Goal: Information Seeking & Learning: Learn about a topic

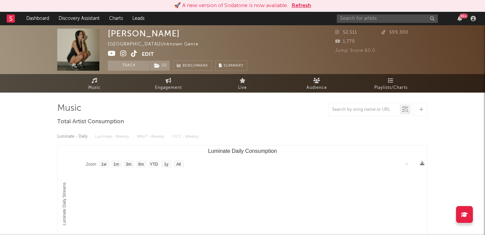
select select "1w"
click at [386, 19] on input "text" at bounding box center [387, 18] width 101 height 8
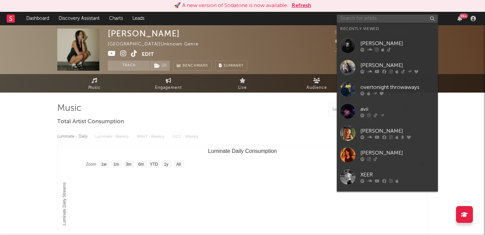
paste input "Synestia"
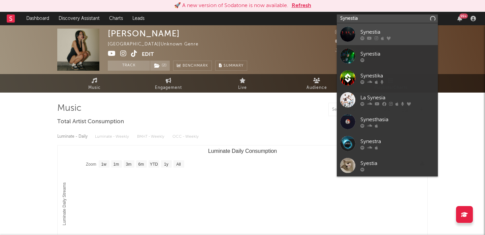
type input "Synestia"
click at [387, 30] on div "Synestia" at bounding box center [397, 32] width 74 height 8
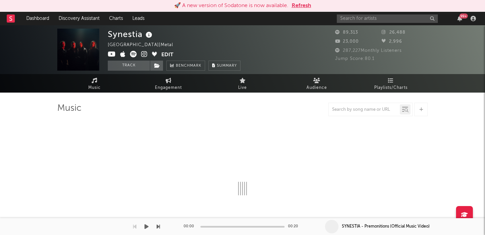
select select "6m"
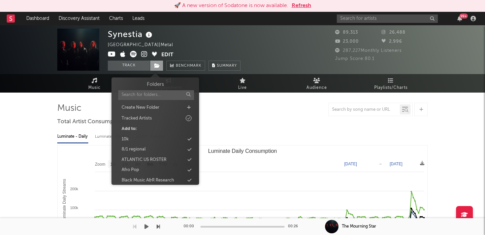
click at [157, 66] on icon at bounding box center [157, 65] width 6 height 5
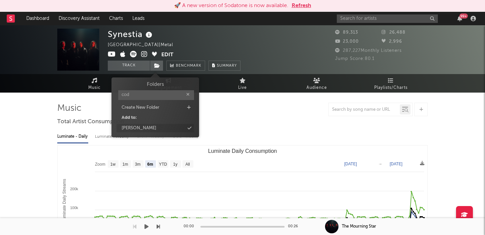
click at [149, 128] on div "cody" at bounding box center [155, 128] width 77 height 9
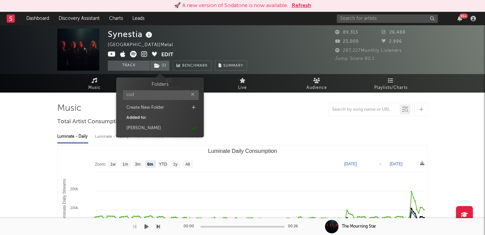
click at [139, 101] on div "Folders cod Create New Folder Added to: cody" at bounding box center [159, 107] width 77 height 52
click at [140, 94] on input "cod" at bounding box center [161, 95] width 76 height 10
type input "johnn"
click at [150, 131] on div "johnny" at bounding box center [159, 128] width 77 height 9
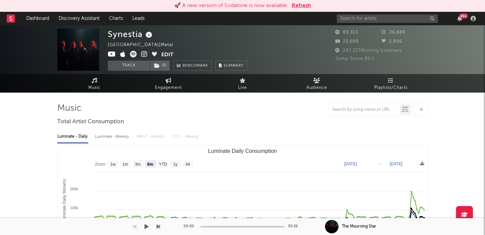
click at [132, 54] on icon at bounding box center [133, 54] width 7 height 7
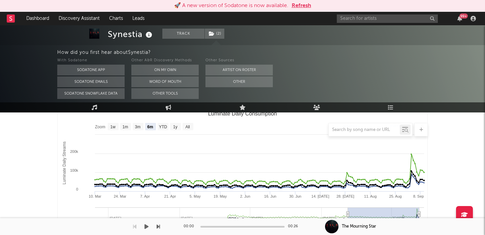
scroll to position [93, 0]
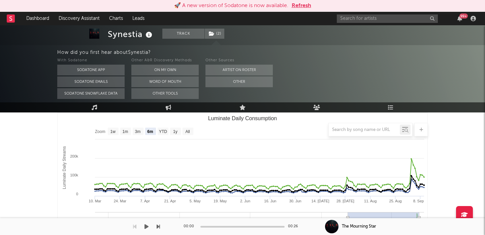
click at [188, 135] on div at bounding box center [242, 129] width 371 height 13
click at [188, 129] on div at bounding box center [242, 129] width 371 height 13
click at [189, 133] on div at bounding box center [242, 129] width 371 height 13
click at [187, 132] on div at bounding box center [242, 129] width 371 height 13
click at [171, 66] on button "On My Own" at bounding box center [164, 70] width 67 height 11
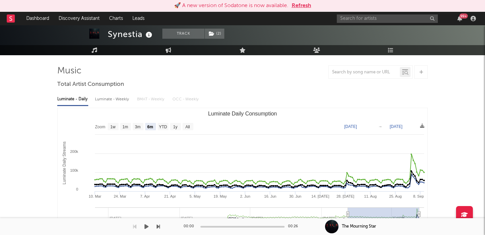
scroll to position [33, 0]
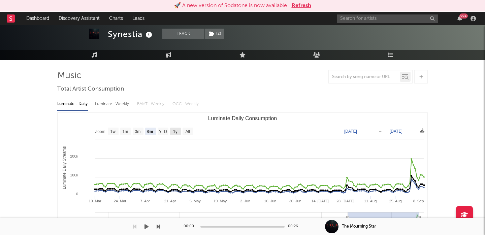
click at [173, 134] on rect "Luminate Daily Consumption" at bounding box center [175, 131] width 11 height 7
select select "1y"
type input "2024-09-10"
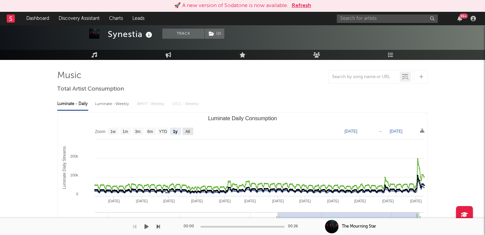
click at [189, 131] on text "All" at bounding box center [187, 131] width 4 height 5
select select "All"
type input "2023-06-08"
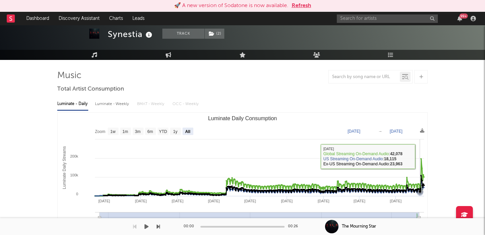
scroll to position [0, 0]
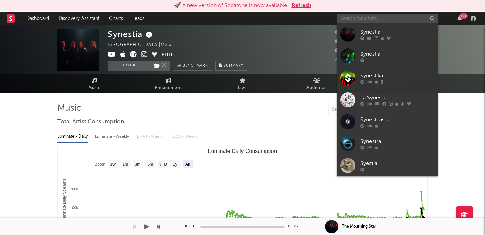
click at [374, 18] on input "text" at bounding box center [387, 18] width 101 height 8
paste input "[PERSON_NAME]"
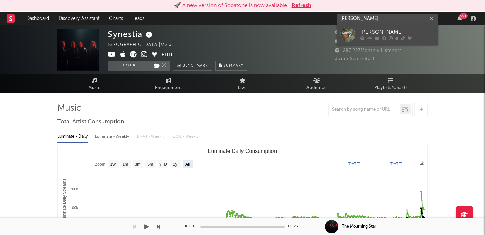
type input "[PERSON_NAME]"
click at [419, 44] on link "[PERSON_NAME]" at bounding box center [387, 34] width 101 height 22
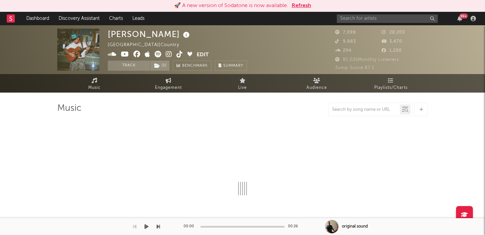
scroll to position [56, 0]
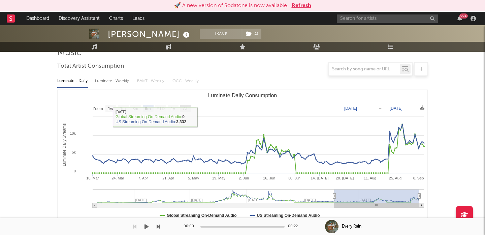
click at [186, 109] on text "All" at bounding box center [185, 108] width 4 height 5
select select "All"
type input "2023-10-13"
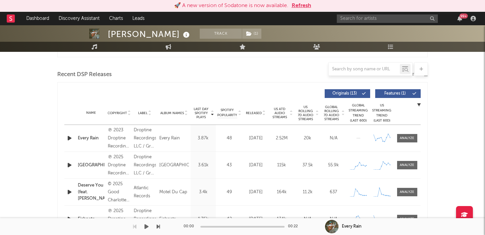
scroll to position [0, 0]
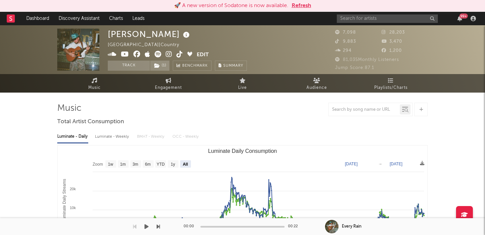
click at [158, 55] on icon at bounding box center [158, 54] width 7 height 7
click at [349, 14] on div "99 +" at bounding box center [407, 18] width 141 height 13
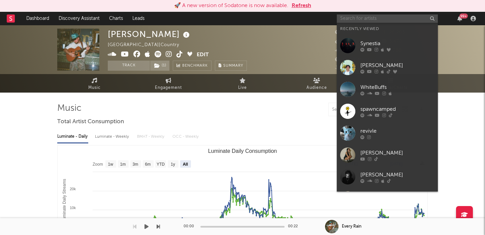
click at [350, 18] on input "text" at bounding box center [387, 18] width 101 height 8
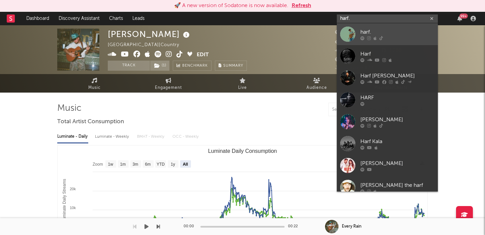
type input "harf."
click at [387, 25] on link "harf." at bounding box center [387, 34] width 101 height 22
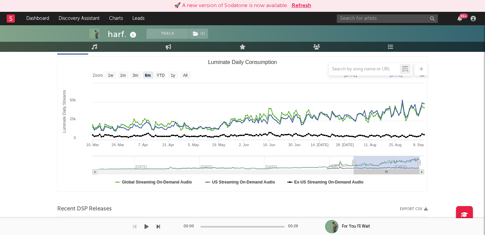
scroll to position [86, 0]
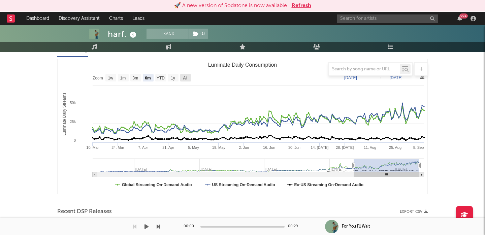
click at [184, 76] on text "All" at bounding box center [185, 78] width 4 height 5
select select "All"
type input "2023-03-19"
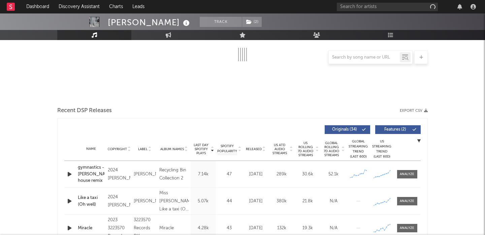
scroll to position [176, 0]
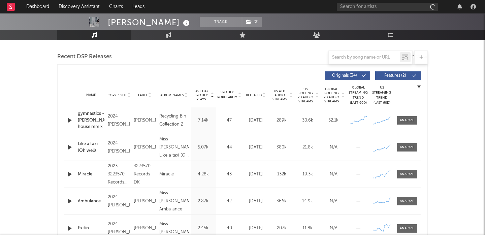
select select "6m"
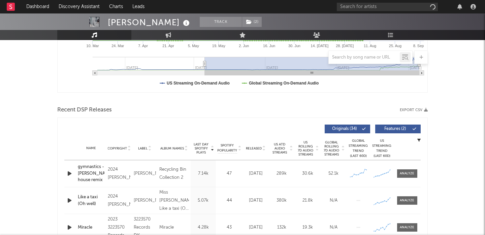
scroll to position [229, 0]
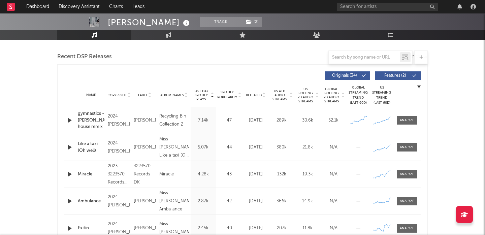
click at [261, 94] on span "Released" at bounding box center [254, 95] width 16 height 4
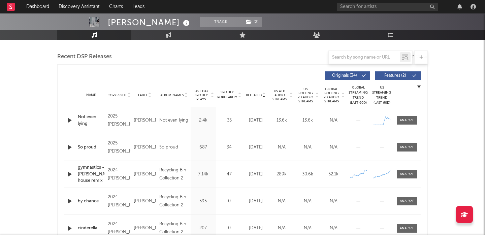
click at [391, 74] on span "Features ( 2 )" at bounding box center [395, 76] width 31 height 4
click at [408, 118] on span at bounding box center [407, 120] width 20 height 8
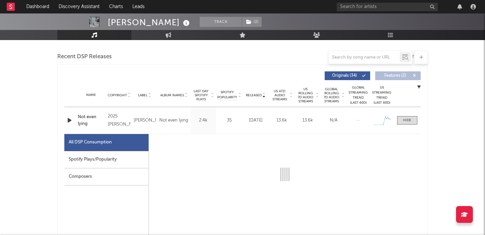
click at [107, 161] on div "Spotify Plays/Popularity" at bounding box center [106, 159] width 84 height 17
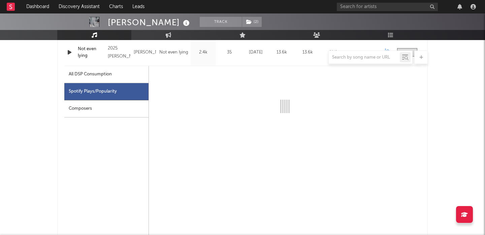
select select "1w"
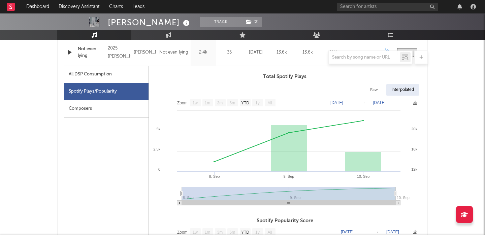
scroll to position [267, 0]
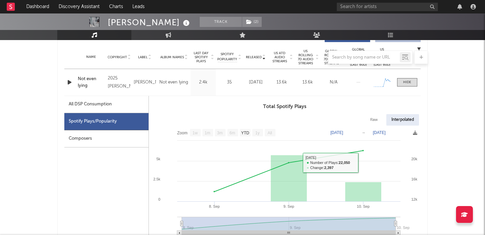
click at [377, 121] on div "Raw" at bounding box center [374, 119] width 18 height 11
select select "1w"
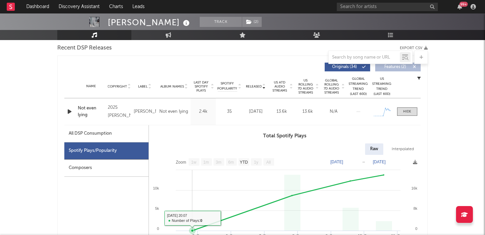
scroll to position [223, 0]
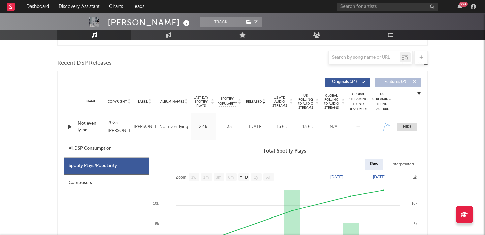
click at [98, 151] on div "All DSP Consumption" at bounding box center [90, 149] width 43 height 8
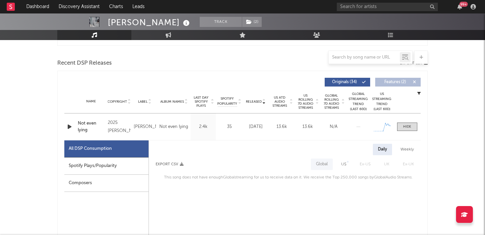
scroll to position [282, 0]
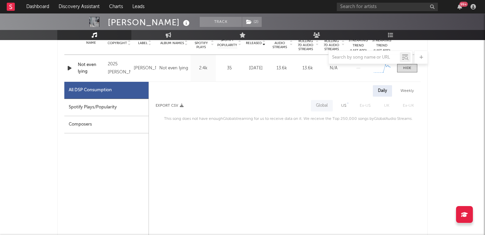
click at [345, 107] on div "US" at bounding box center [343, 106] width 5 height 8
select select "1w"
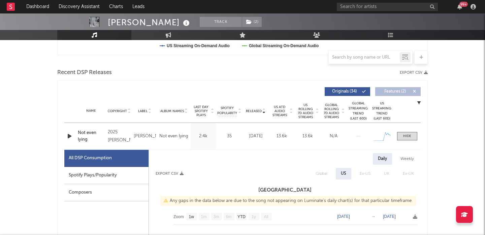
scroll to position [0, 0]
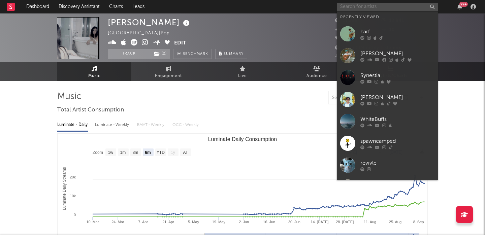
click at [355, 10] on input "text" at bounding box center [387, 7] width 101 height 8
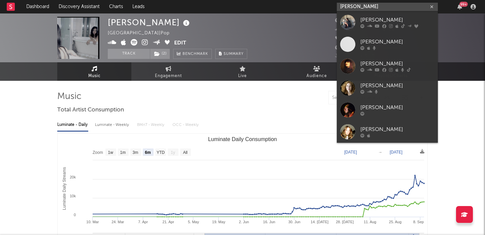
type input "[PERSON_NAME]"
click at [403, 21] on div "[PERSON_NAME]" at bounding box center [397, 20] width 74 height 8
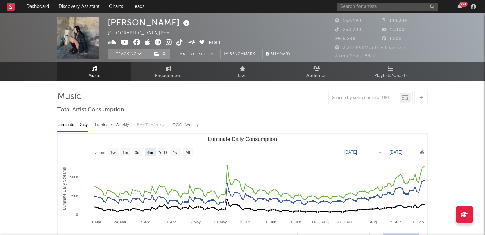
click at [107, 119] on div "Luminate - Weekly" at bounding box center [112, 124] width 35 height 11
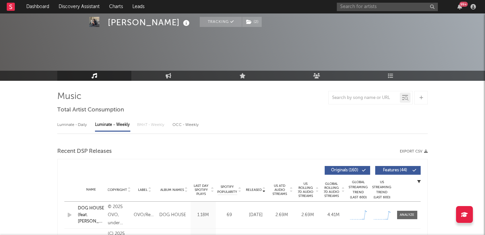
select select "6m"
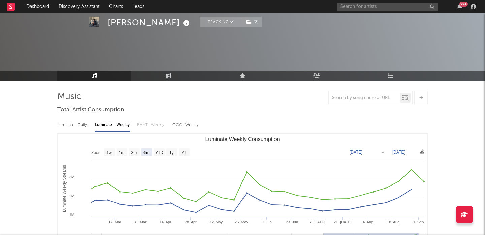
scroll to position [40, 0]
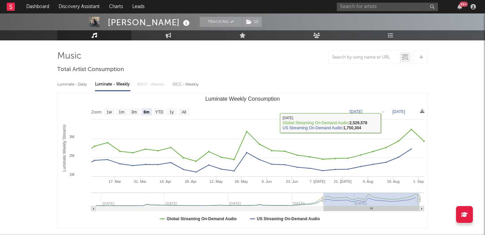
click at [73, 83] on div "Luminate - Daily" at bounding box center [72, 84] width 31 height 11
select select "6m"
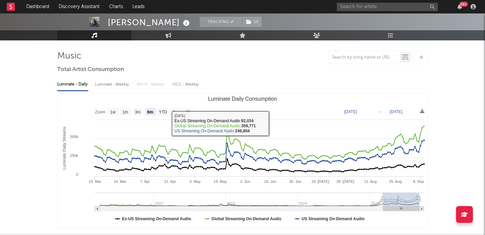
click at [110, 83] on div "Luminate - Weekly" at bounding box center [112, 84] width 35 height 11
select select "6m"
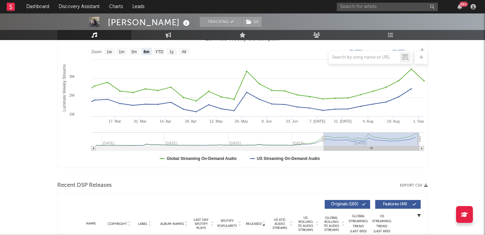
scroll to position [226, 0]
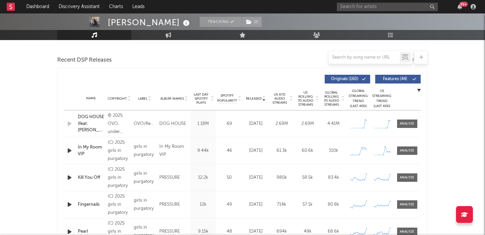
click at [400, 78] on span "Features ( 44 )" at bounding box center [395, 79] width 31 height 4
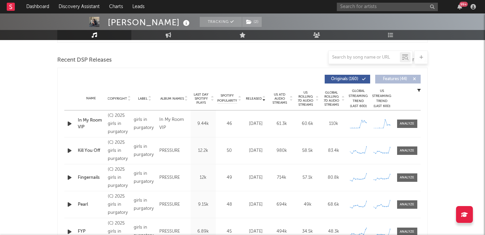
click at [304, 99] on span "US Rolling 7D Audio Streams" at bounding box center [305, 99] width 19 height 16
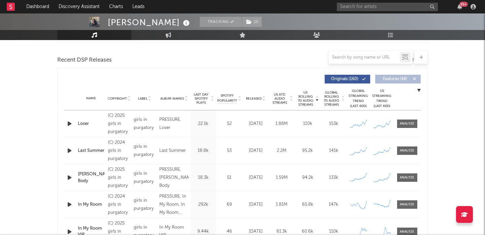
click at [384, 78] on span "Features ( 44 )" at bounding box center [395, 79] width 31 height 4
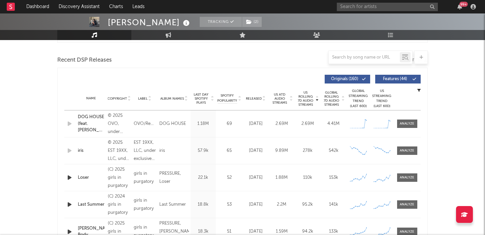
click at [384, 79] on span "Features ( 44 )" at bounding box center [395, 79] width 31 height 4
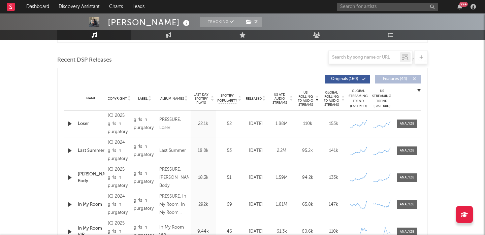
click at [295, 199] on div "Name In My Room Copyright (C) 2024 girls in purgatory Label girls in purgatory …" at bounding box center [242, 204] width 356 height 27
click at [346, 56] on input "text" at bounding box center [364, 57] width 71 height 5
click at [200, 98] on span "Last Day Spotify Plays" at bounding box center [201, 99] width 18 height 12
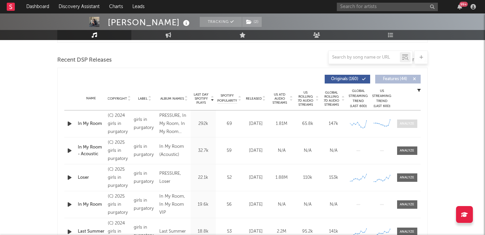
click at [410, 121] on div at bounding box center [407, 123] width 14 height 5
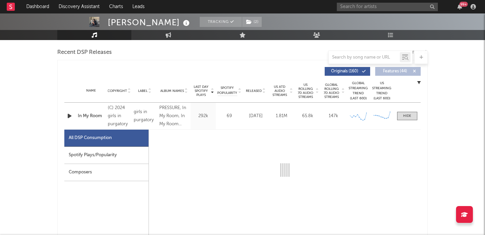
scroll to position [234, 0]
select select "6m"
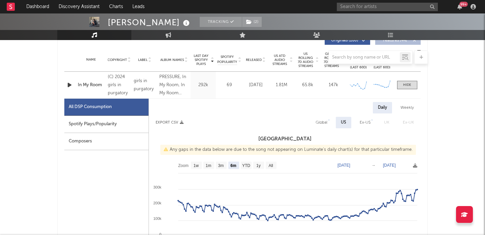
scroll to position [264, 0]
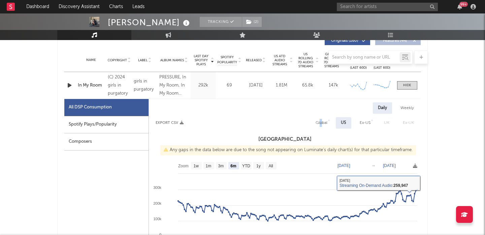
click at [321, 123] on div "Global" at bounding box center [322, 123] width 12 height 8
select select "6m"
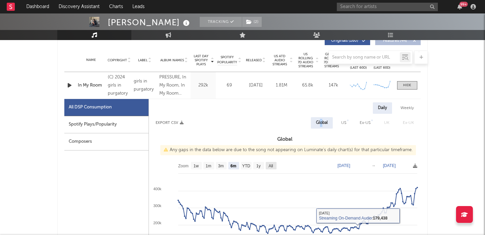
click at [271, 165] on text "All" at bounding box center [271, 166] width 4 height 5
select select "All"
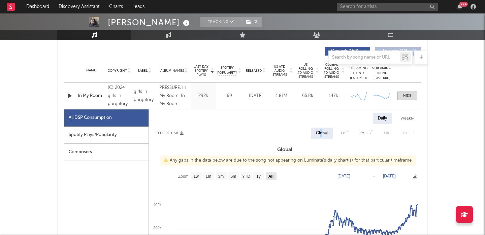
scroll to position [253, 0]
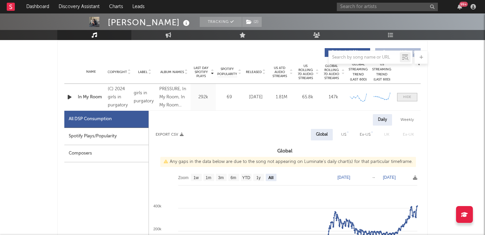
click at [416, 99] on span at bounding box center [407, 97] width 20 height 8
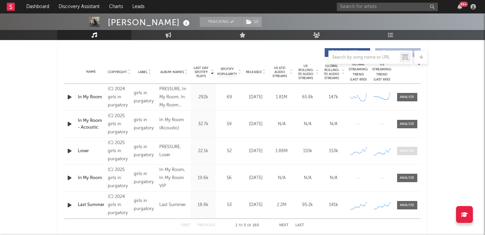
click at [406, 152] on div at bounding box center [407, 151] width 14 height 5
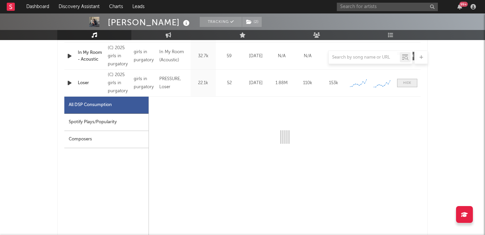
scroll to position [327, 0]
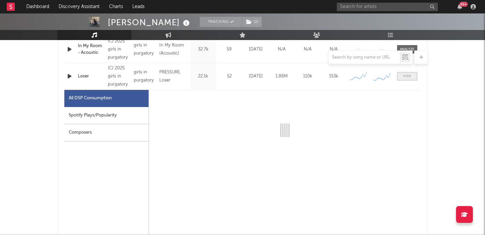
select select "1w"
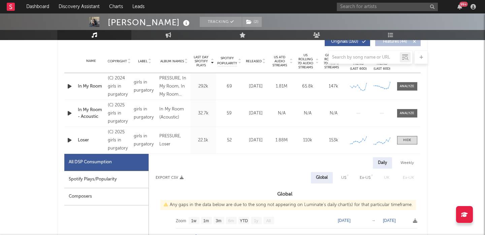
click at [302, 61] on div at bounding box center [242, 57] width 371 height 13
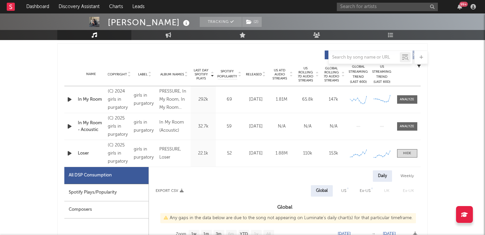
click at [307, 76] on span "US Rolling 7D Audio Streams" at bounding box center [305, 74] width 19 height 16
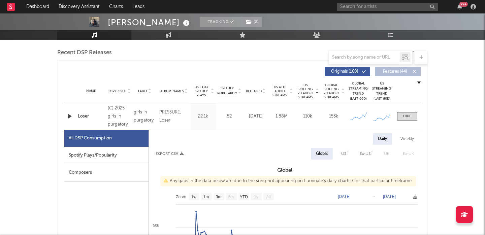
scroll to position [223, 0]
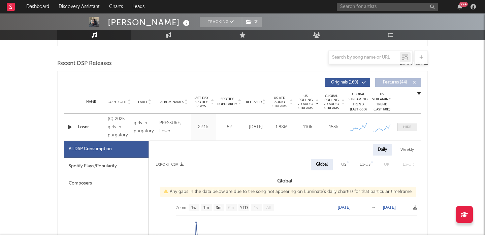
click at [411, 128] on span at bounding box center [407, 127] width 20 height 8
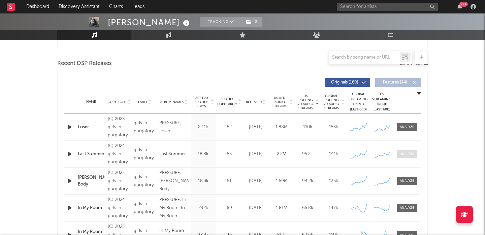
click at [409, 154] on div at bounding box center [407, 154] width 14 height 5
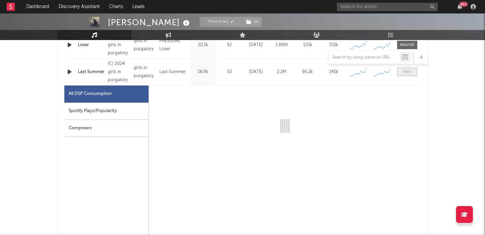
select select "6m"
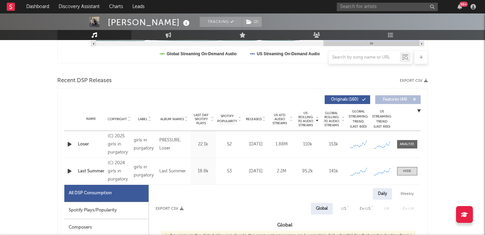
scroll to position [199, 0]
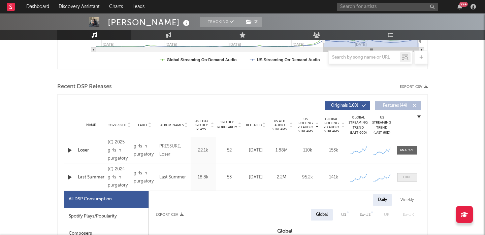
click at [408, 175] on div at bounding box center [407, 177] width 8 height 5
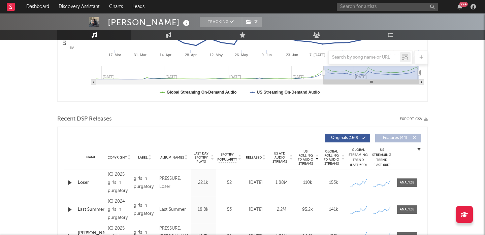
scroll to position [219, 0]
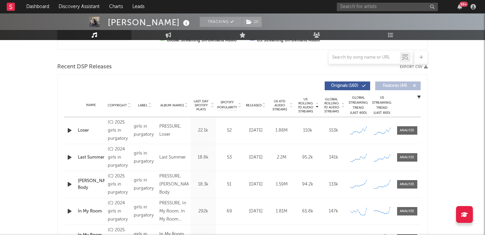
drag, startPoint x: 200, startPoint y: 104, endPoint x: 316, endPoint y: 116, distance: 116.8
click at [200, 104] on span "Last Day Spotify Plays" at bounding box center [201, 105] width 18 height 12
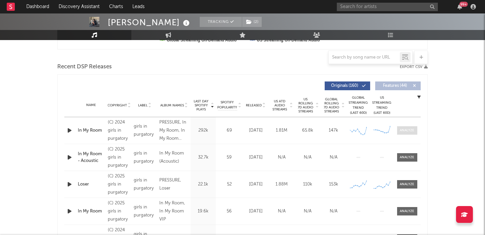
click at [403, 128] on div at bounding box center [407, 130] width 14 height 5
select select "6m"
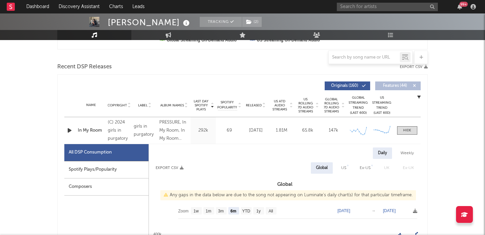
click at [407, 151] on div "Weekly" at bounding box center [408, 153] width 24 height 11
select select "6m"
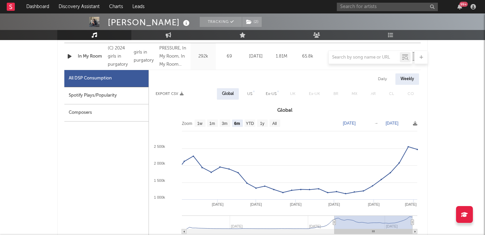
scroll to position [295, 0]
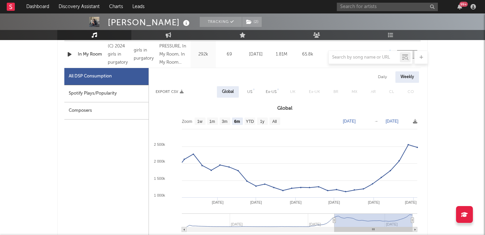
click at [248, 88] on div "US" at bounding box center [249, 92] width 5 height 8
select select "6m"
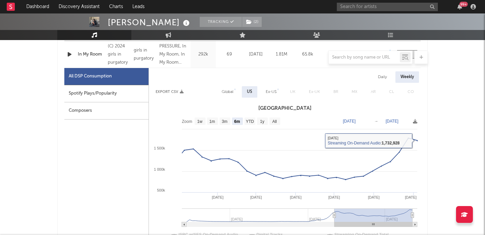
click at [385, 75] on div "Daily" at bounding box center [382, 76] width 19 height 11
select select "6m"
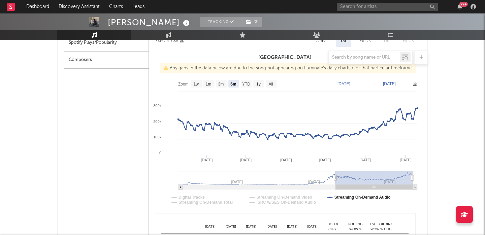
scroll to position [272, 0]
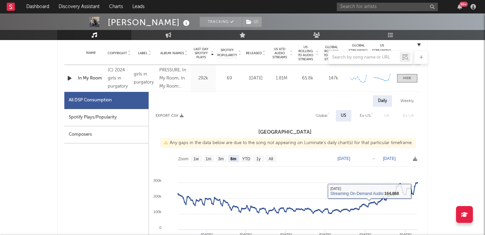
click at [321, 112] on div "Global" at bounding box center [322, 116] width 12 height 8
select select "6m"
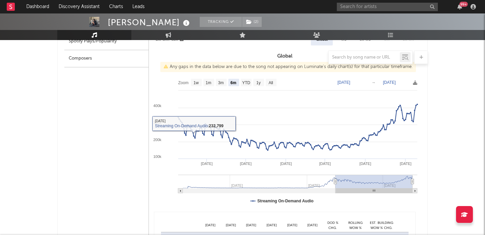
scroll to position [285, 0]
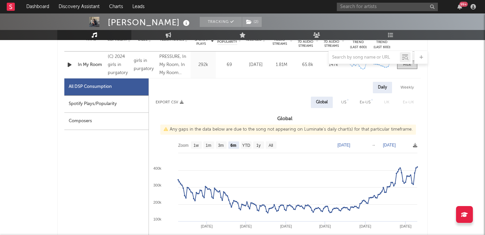
click at [342, 103] on div "US" at bounding box center [343, 102] width 5 height 8
select select "6m"
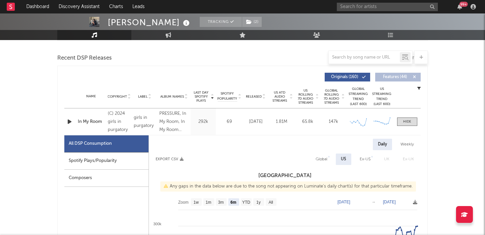
scroll to position [227, 0]
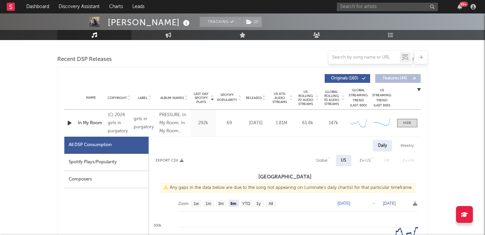
click at [416, 127] on div "Name In My Room Copyright (C) 2024 girls in purgatory Label girls in purgatory …" at bounding box center [242, 123] width 356 height 27
click at [411, 123] on div at bounding box center [407, 123] width 8 height 5
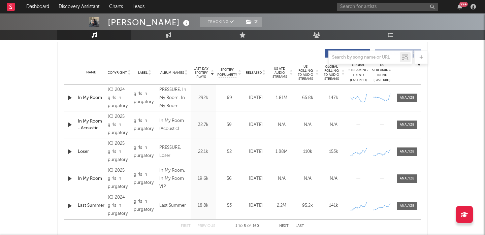
scroll to position [252, 0]
click at [409, 151] on div at bounding box center [407, 151] width 14 height 5
select select "1w"
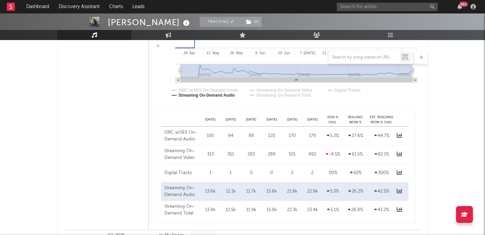
scroll to position [507, 0]
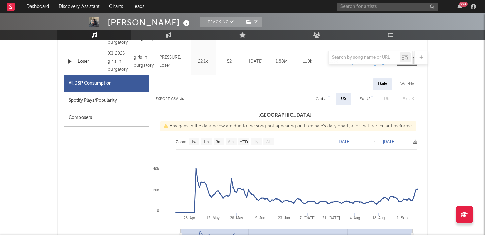
click at [325, 103] on div "Global" at bounding box center [322, 99] width 12 height 8
select select "1w"
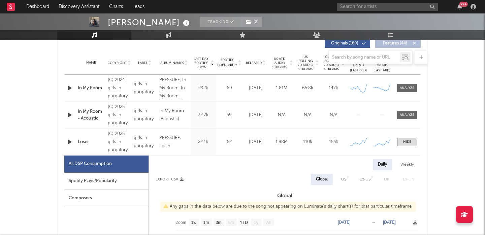
scroll to position [0, 0]
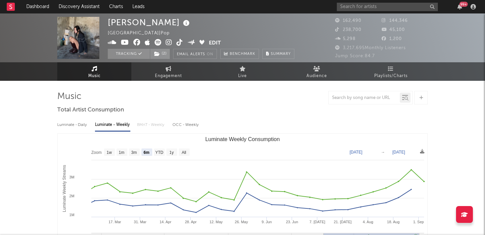
click at [171, 62] on div "[PERSON_NAME] [GEOGRAPHIC_DATA] | Pop Edit Tracking ( 2 ) Email Alerts On Bench…" at bounding box center [242, 37] width 485 height 49
click at [173, 66] on link "Engagement" at bounding box center [168, 71] width 74 height 19
select select "1w"
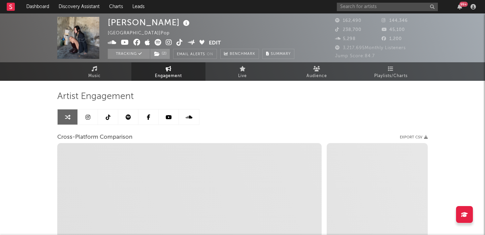
select select "1m"
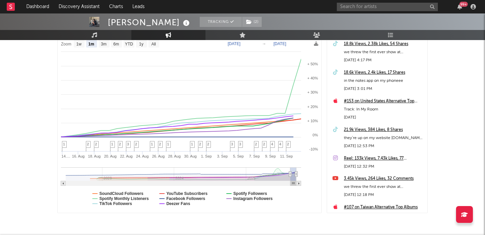
scroll to position [132, 0]
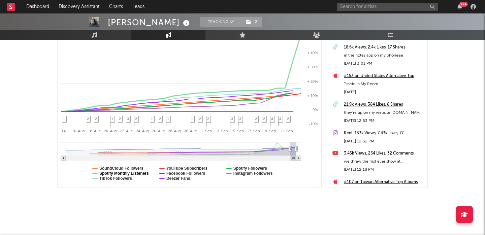
click at [132, 174] on text "Spotify Monthly Listeners" at bounding box center [124, 173] width 50 height 5
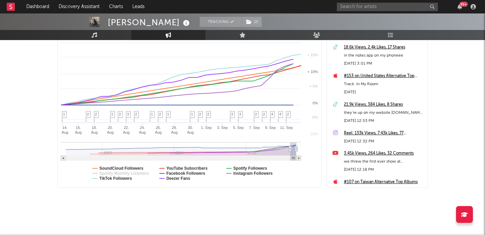
select select "1m"
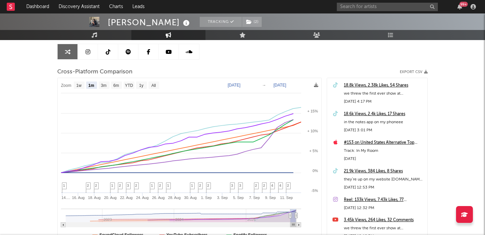
scroll to position [62, 0]
